Goal: Information Seeking & Learning: Learn about a topic

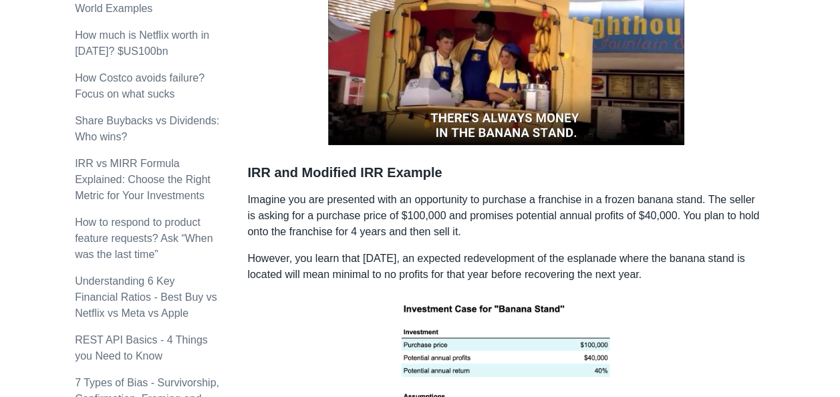
scroll to position [735, 0]
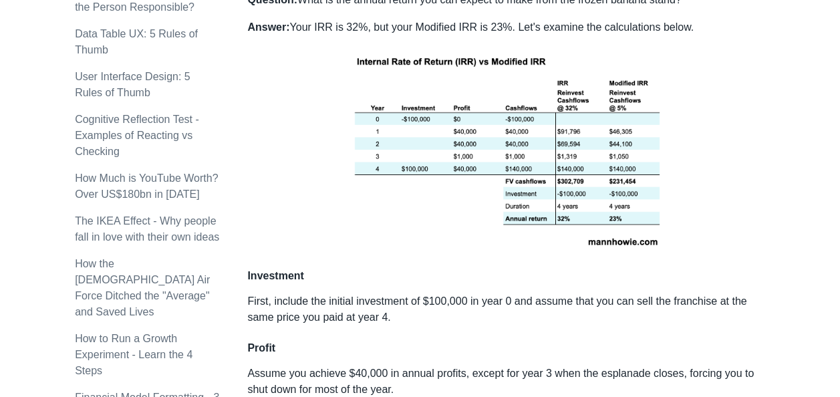
scroll to position [1270, 0]
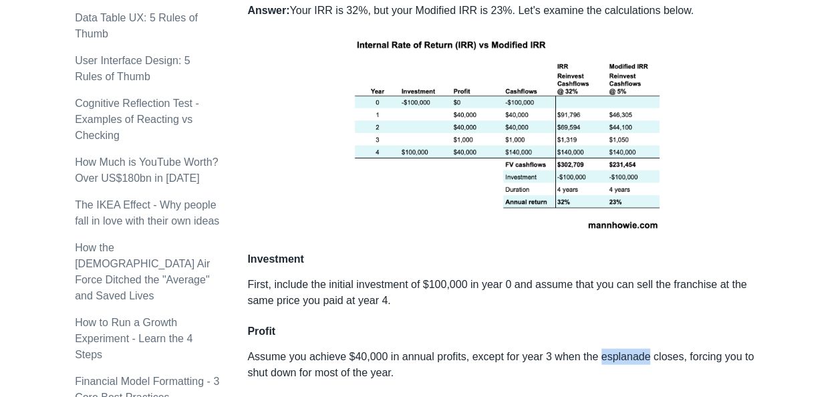
drag, startPoint x: 598, startPoint y: 336, endPoint x: 644, endPoint y: 335, distance: 46.8
click at [404, 349] on p "Assume you achieve $40,000 in annual profits, except for year 3 when the esplan…" at bounding box center [506, 365] width 518 height 32
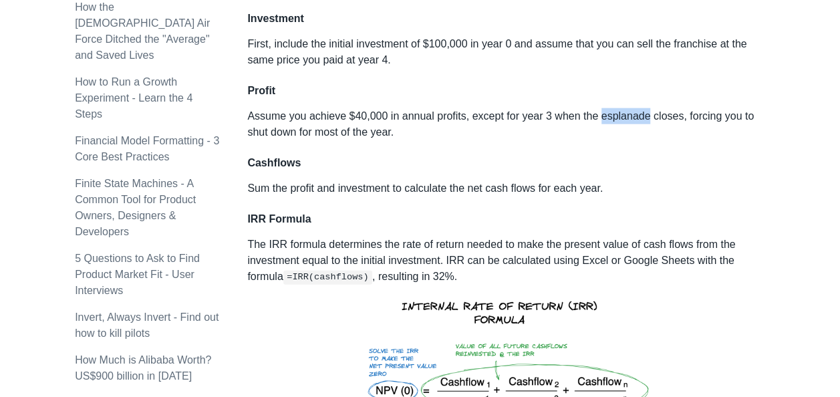
scroll to position [1537, 0]
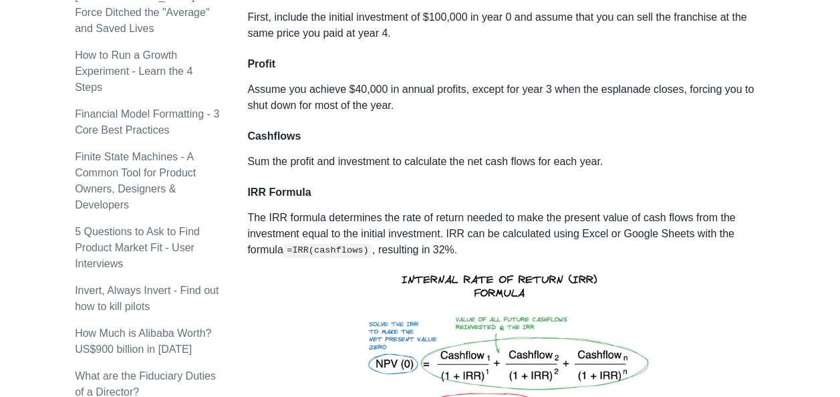
drag, startPoint x: 844, startPoint y: 388, endPoint x: 765, endPoint y: 100, distance: 297.9
click at [404, 100] on div "[PERSON_NAME] Startup Strategy Subscribe Articles Search About Subscribe Topics…" at bounding box center [420, 41] width 812 height 3144
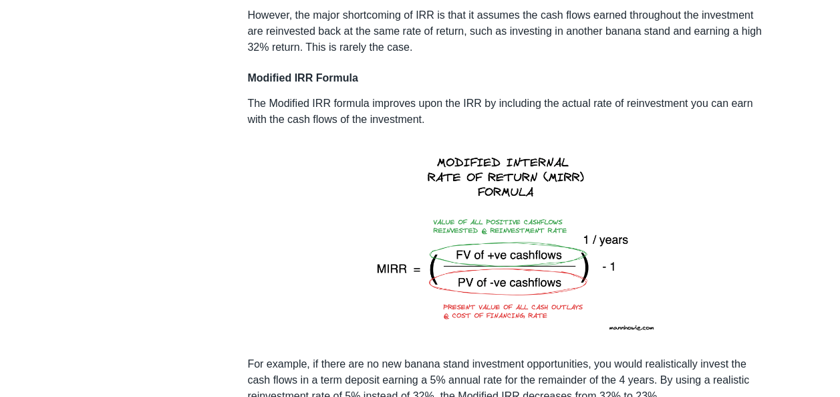
scroll to position [2072, 0]
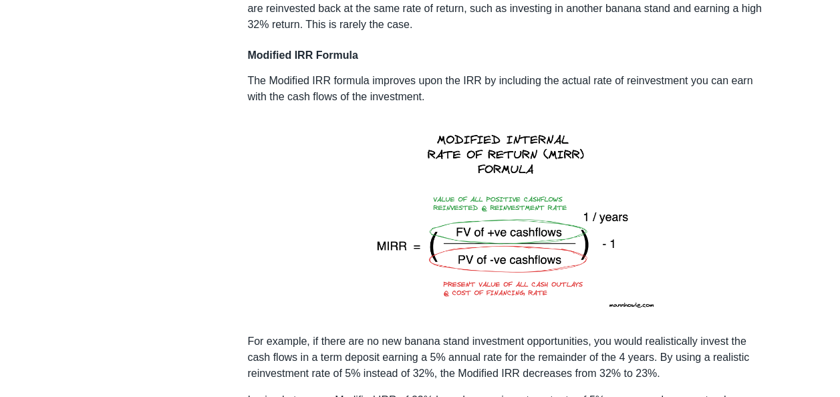
drag, startPoint x: 795, startPoint y: 299, endPoint x: 826, endPoint y: 363, distance: 71.2
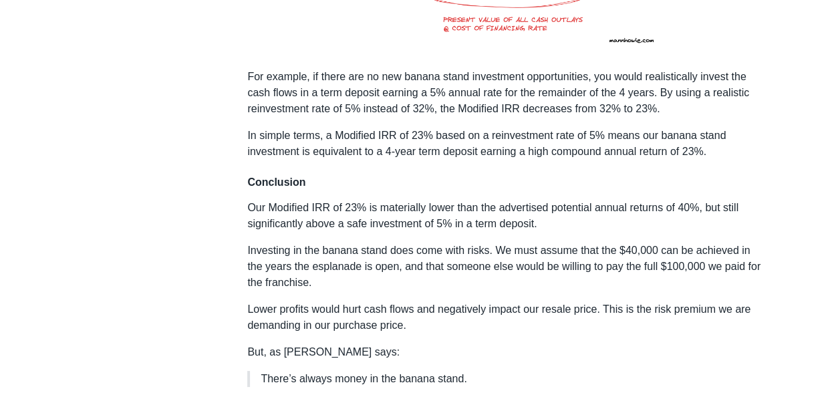
scroll to position [2339, 0]
